Goal: Check status: Check status

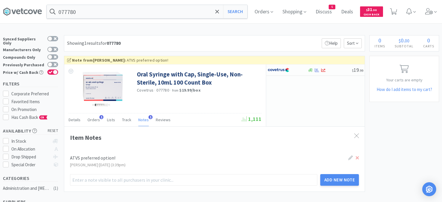
scroll to position [21, 0]
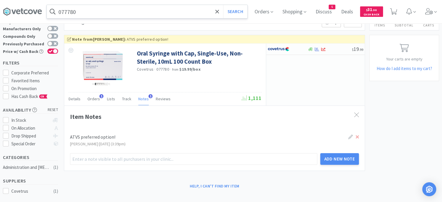
drag, startPoint x: 0, startPoint y: 0, endPoint x: 160, endPoint y: 9, distance: 160.7
click at [160, 9] on input "077780" at bounding box center [147, 11] width 201 height 13
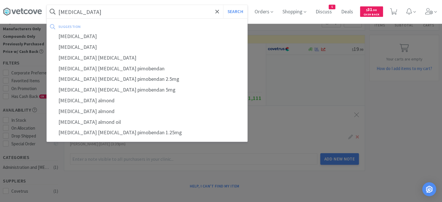
click at [223, 5] on button "Search" at bounding box center [235, 11] width 24 height 13
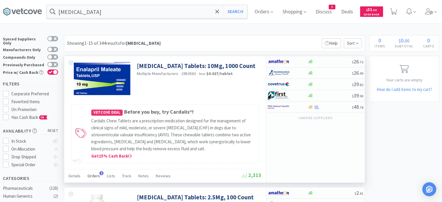
click at [92, 178] on div "Orders 1" at bounding box center [93, 176] width 12 height 11
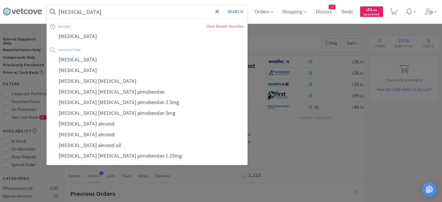
click at [163, 10] on input "[MEDICAL_DATA]" at bounding box center [147, 11] width 201 height 13
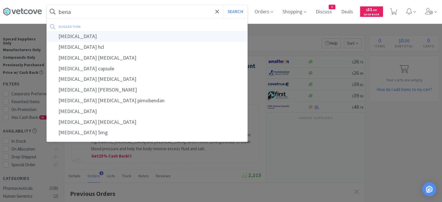
click at [156, 37] on div "[MEDICAL_DATA]" at bounding box center [147, 36] width 201 height 11
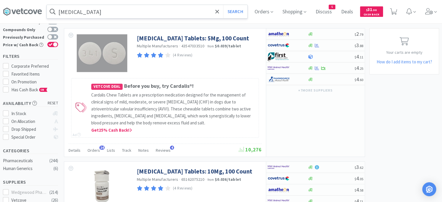
scroll to position [26, 0]
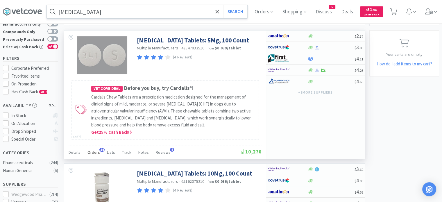
click at [94, 154] on span "Orders" at bounding box center [93, 152] width 12 height 5
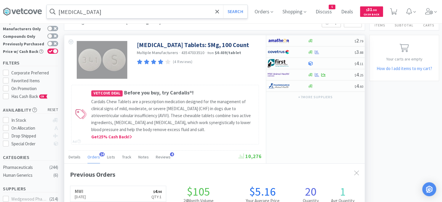
scroll to position [0, 0]
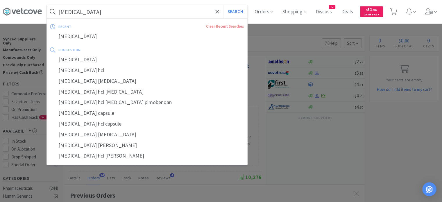
click at [168, 8] on input "[MEDICAL_DATA]" at bounding box center [147, 11] width 201 height 13
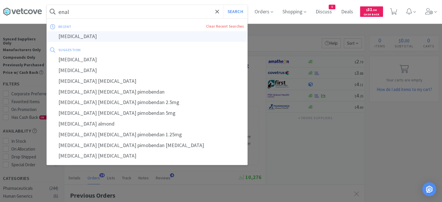
click at [135, 37] on div "[MEDICAL_DATA]" at bounding box center [147, 36] width 201 height 11
type input "[MEDICAL_DATA]"
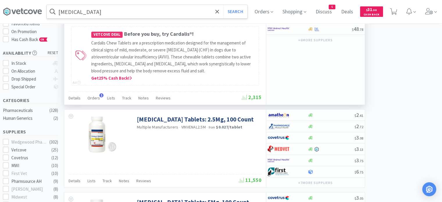
scroll to position [24, 0]
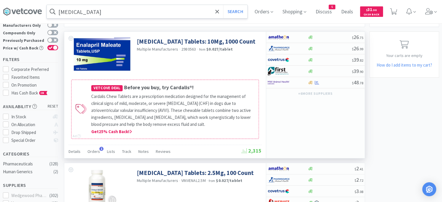
click at [170, 89] on h4 "Vetcove Deal Before you buy, try Cardalis®!" at bounding box center [173, 87] width 164 height 8
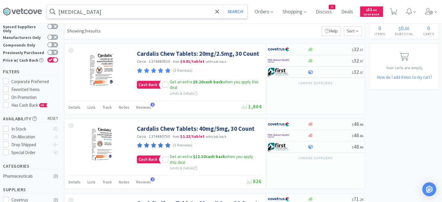
scroll to position [12, 0]
click at [266, 13] on span "Orders" at bounding box center [263, 11] width 23 height 23
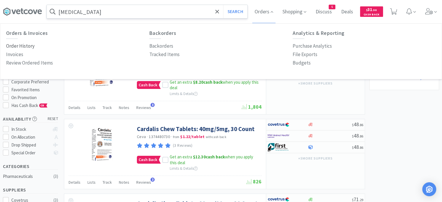
click at [31, 45] on p "Order History" at bounding box center [20, 46] width 28 height 8
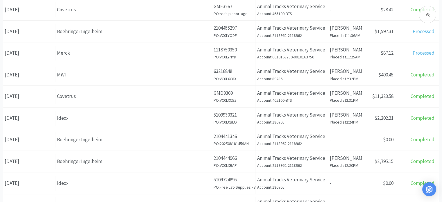
scroll to position [131, 0]
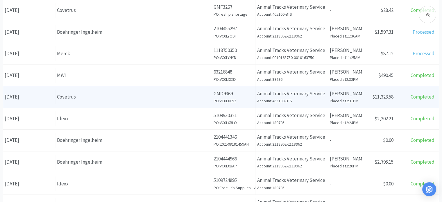
click at [167, 102] on div "Supplier Covetrus" at bounding box center [134, 97] width 157 height 15
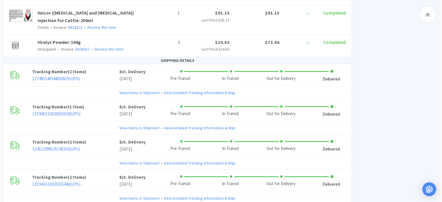
scroll to position [1280, 0]
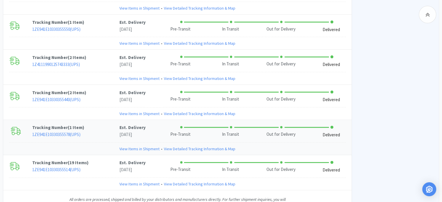
click at [152, 146] on link "View Items in Shipment" at bounding box center [139, 149] width 40 height 6
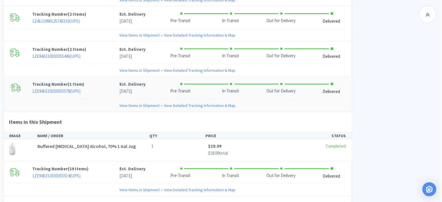
scroll to position [1329, 0]
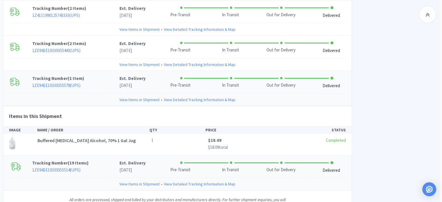
click at [141, 181] on link "View Items in Shipment" at bounding box center [139, 184] width 40 height 6
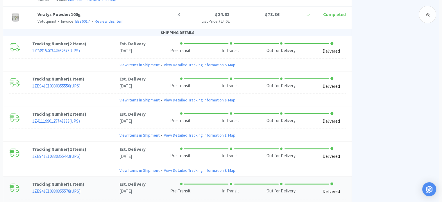
scroll to position [1224, 0]
click at [145, 167] on link "View Items in Shipment" at bounding box center [139, 170] width 40 height 6
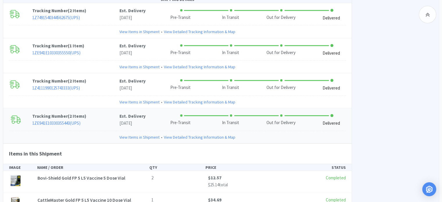
scroll to position [1249, 0]
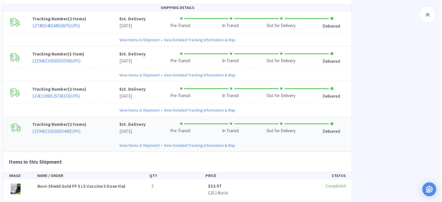
click at [150, 142] on link "View Items in Shipment" at bounding box center [139, 145] width 40 height 6
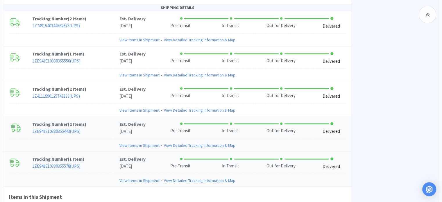
click at [150, 142] on link "View Items in Shipment" at bounding box center [139, 145] width 40 height 6
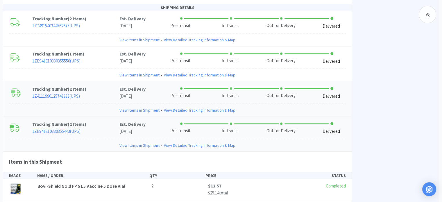
click at [148, 107] on link "View Items in Shipment" at bounding box center [139, 110] width 40 height 6
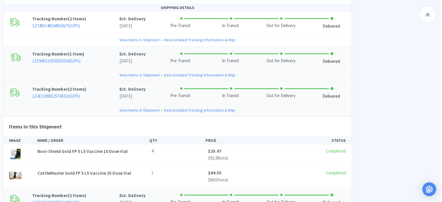
click at [143, 72] on link "View Items in Shipment" at bounding box center [139, 75] width 40 height 6
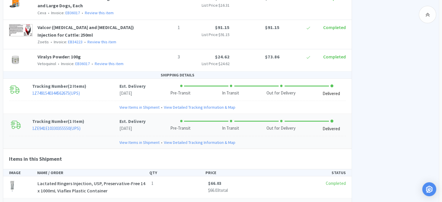
scroll to position [1179, 0]
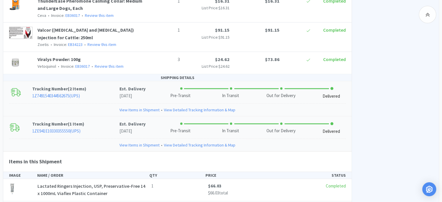
click at [147, 107] on link "View Items in Shipment" at bounding box center [139, 110] width 40 height 6
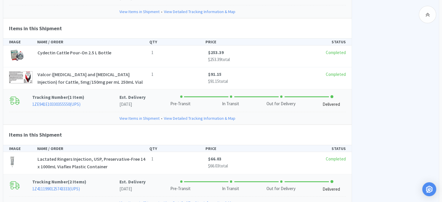
scroll to position [1276, 0]
